Goal: Task Accomplishment & Management: Use online tool/utility

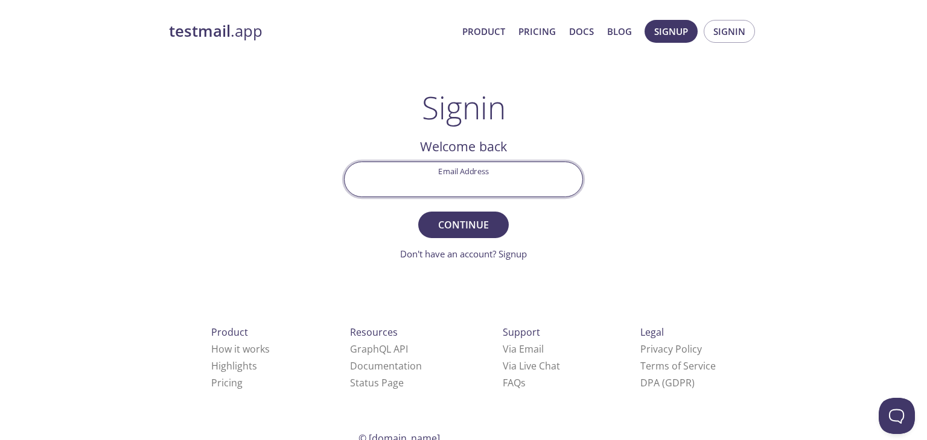
click at [442, 173] on input "Email Address" at bounding box center [463, 179] width 238 height 34
type input "[PERSON_NAME][EMAIL_ADDRESS][DOMAIN_NAME]"
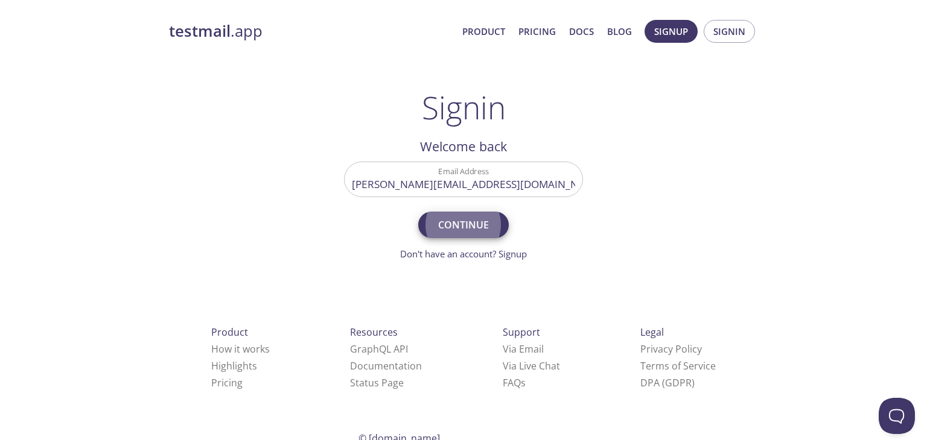
click at [418, 212] on button "Continue" at bounding box center [463, 225] width 90 height 27
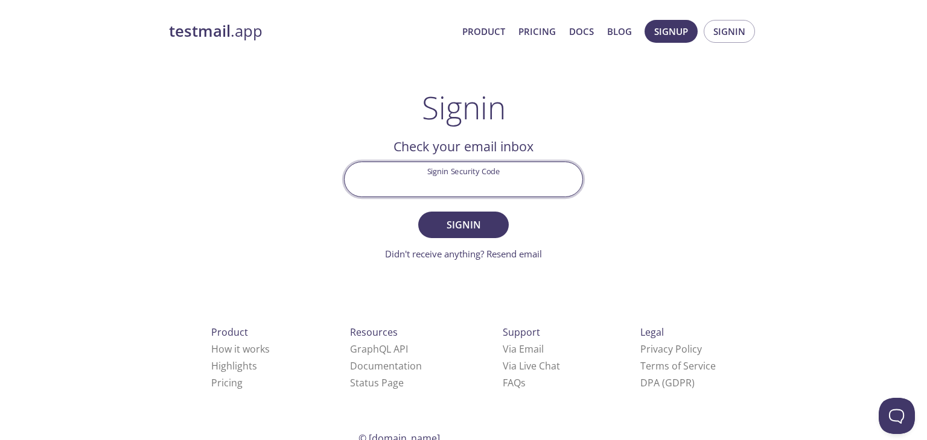
click at [500, 192] on input "Signin Security Code" at bounding box center [463, 179] width 238 height 34
paste input "62BAFDZ"
type input "62BAFDZ"
click at [459, 220] on span "Signin" at bounding box center [463, 225] width 64 height 17
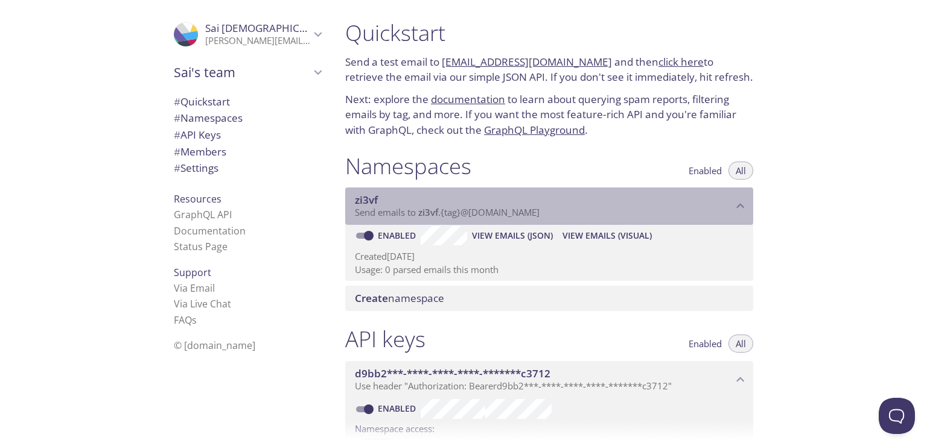
click at [422, 200] on span "zi3vf" at bounding box center [544, 200] width 378 height 13
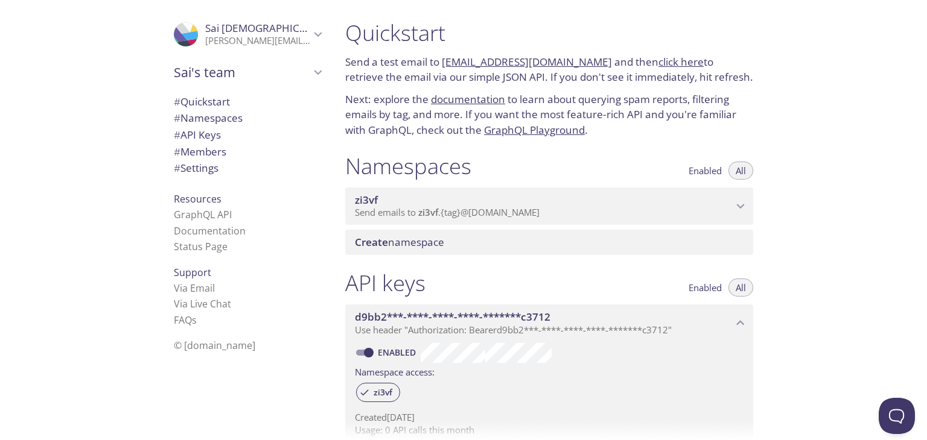
click at [480, 206] on span "Send emails to zi3vf . {tag} @[DOMAIN_NAME]" at bounding box center [447, 212] width 185 height 12
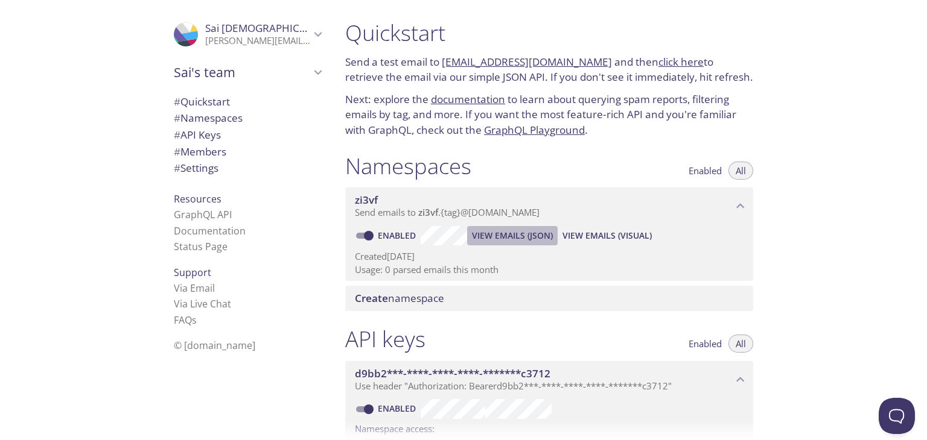
click at [512, 230] on span "View Emails (JSON)" at bounding box center [512, 236] width 81 height 14
click at [611, 235] on span "View Emails (Visual)" at bounding box center [606, 236] width 89 height 14
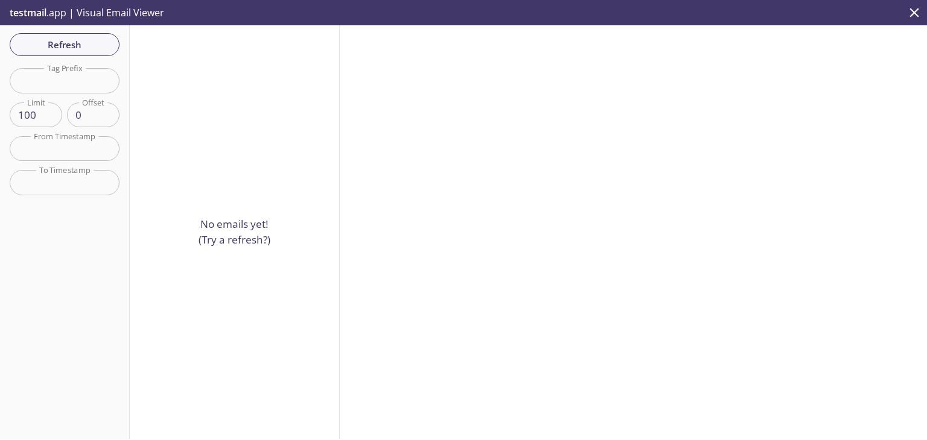
click at [217, 147] on div "No emails yet! (Try a refresh?)" at bounding box center [235, 232] width 210 height 414
click at [80, 46] on span "Refresh" at bounding box center [64, 45] width 90 height 16
click at [251, 98] on div "No emails yet! (Try a refresh?)" at bounding box center [235, 232] width 210 height 414
click at [59, 5] on p "testmail .app | Visual Email Viewer" at bounding box center [85, 12] width 171 height 25
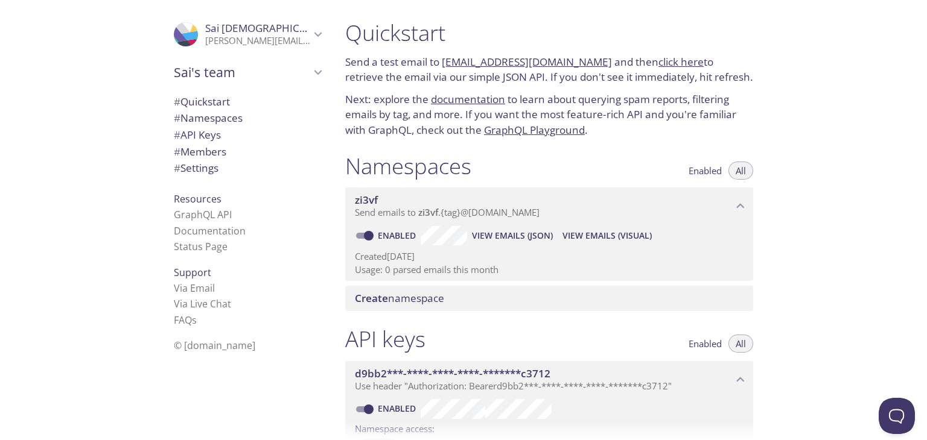
click at [586, 66] on p "Send a test email to [EMAIL_ADDRESS][DOMAIN_NAME] and then click here to retrie…" at bounding box center [549, 69] width 408 height 31
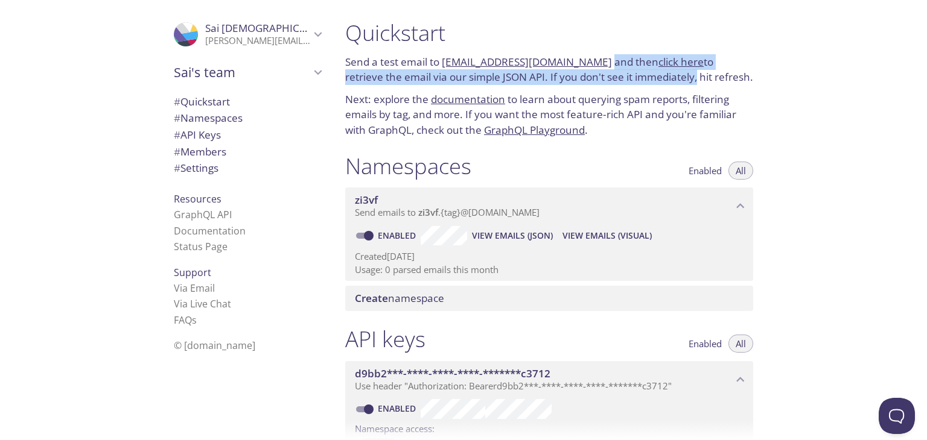
drag, startPoint x: 586, startPoint y: 66, endPoint x: 624, endPoint y: 72, distance: 38.0
click at [624, 72] on p "Send a test email to [EMAIL_ADDRESS][DOMAIN_NAME] and then click here to retrie…" at bounding box center [549, 69] width 408 height 31
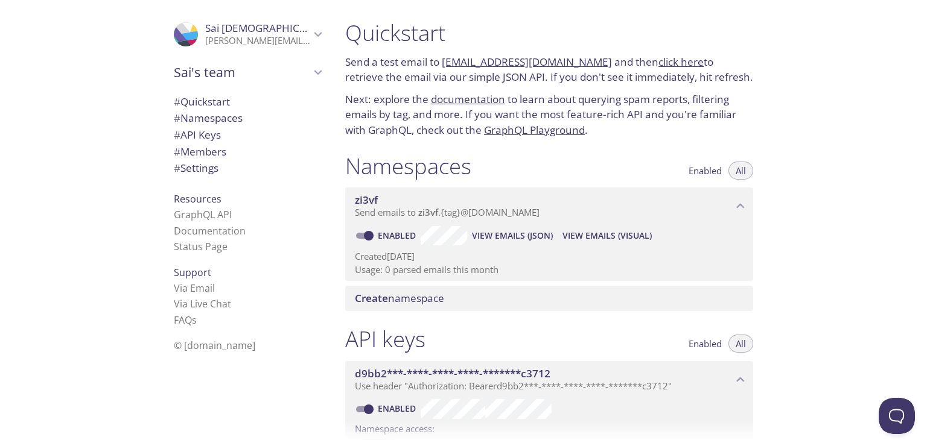
click at [664, 56] on link "click here" at bounding box center [680, 62] width 45 height 14
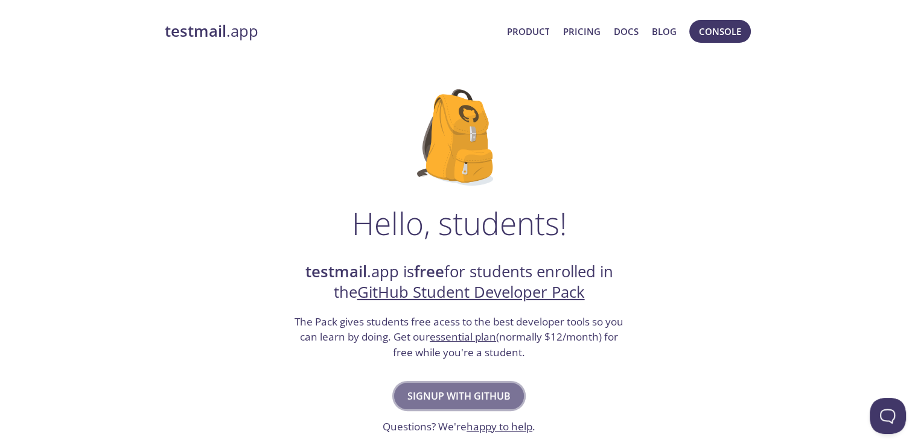
click at [471, 385] on button "Signup with GitHub" at bounding box center [459, 396] width 130 height 27
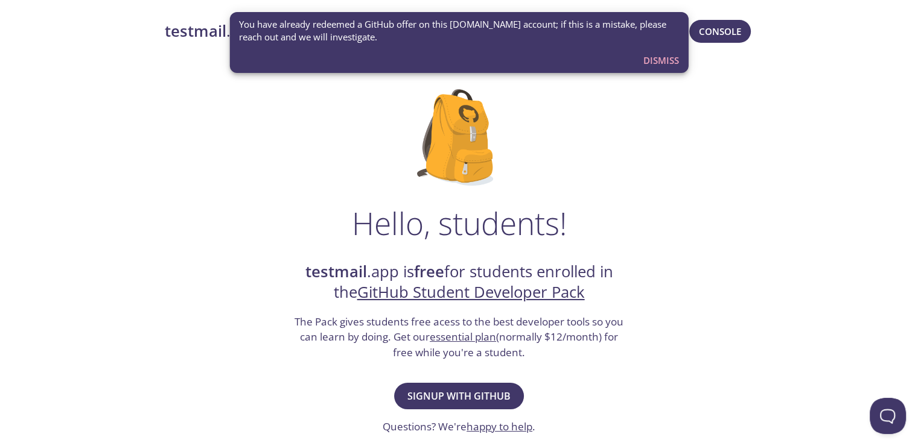
click at [392, 42] on span "You have already redeemed a GitHub offer on this [DOMAIN_NAME] account; if this…" at bounding box center [459, 31] width 440 height 26
click at [392, 42] on span "You have already redeemed a GitHub offer on this testmail.app account; if this …" at bounding box center [459, 31] width 440 height 26
click at [647, 56] on span "Dismiss" at bounding box center [661, 60] width 36 height 16
